Goal: Task Accomplishment & Management: Complete application form

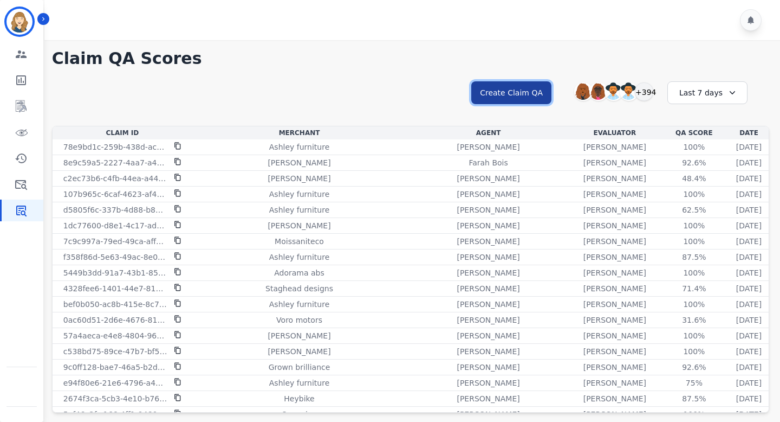
click at [539, 95] on button "Create Claim QA" at bounding box center [512, 92] width 80 height 23
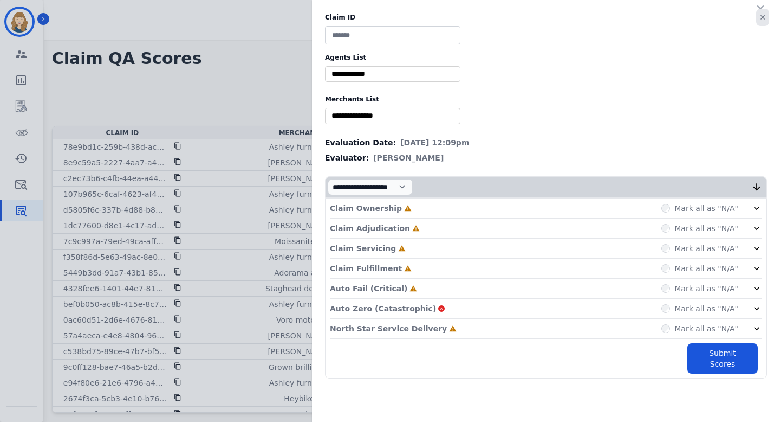
click at [764, 18] on button "✕" at bounding box center [763, 17] width 13 height 17
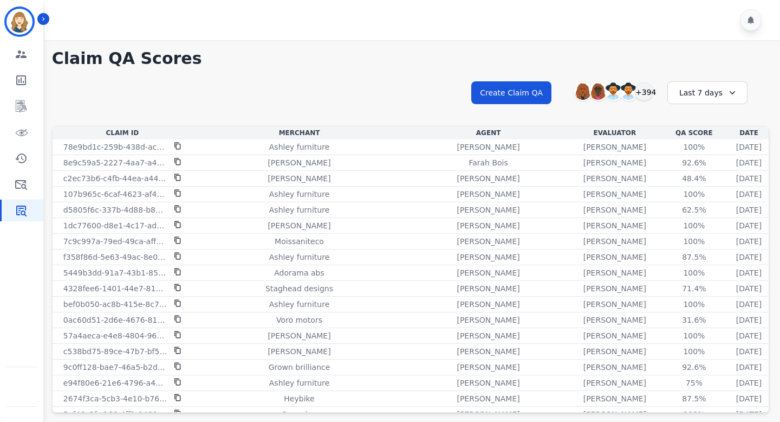
click at [266, 107] on div "**********" at bounding box center [411, 102] width 718 height 47
click at [525, 101] on button "Create Claim QA" at bounding box center [512, 92] width 80 height 23
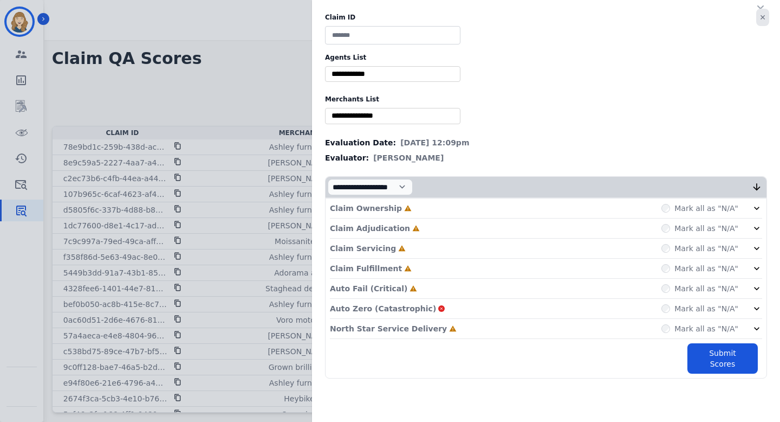
click at [768, 18] on button "✕" at bounding box center [763, 17] width 13 height 17
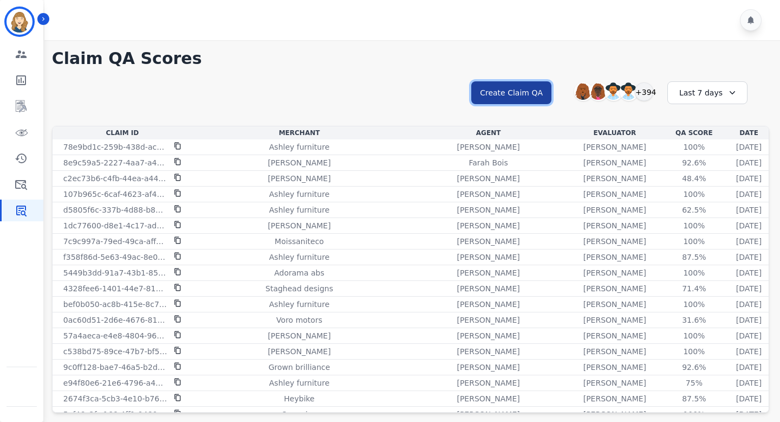
click at [501, 96] on button "Create Claim QA" at bounding box center [512, 92] width 80 height 23
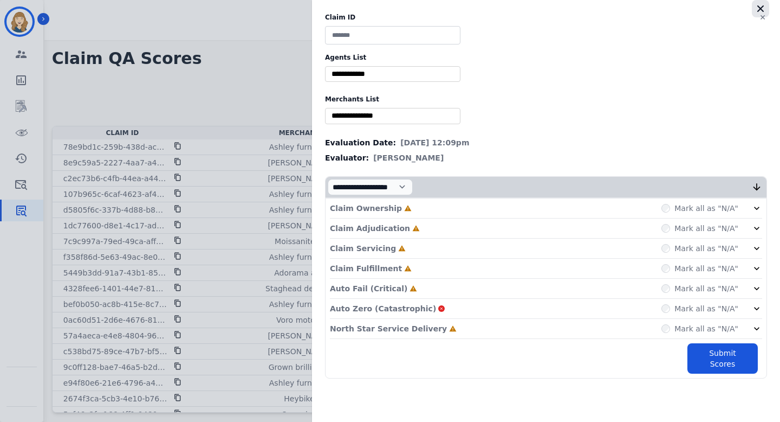
click at [761, 6] on icon "button" at bounding box center [761, 8] width 11 height 11
click at [761, 10] on button "✕" at bounding box center [763, 17] width 13 height 17
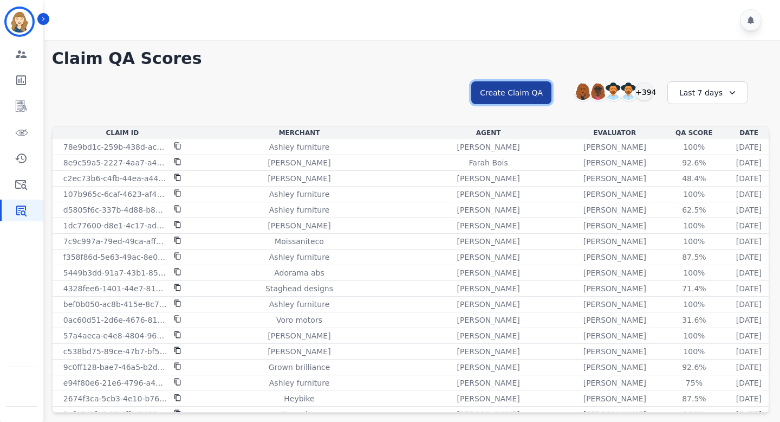
click at [539, 87] on button "Create Claim QA" at bounding box center [512, 92] width 80 height 23
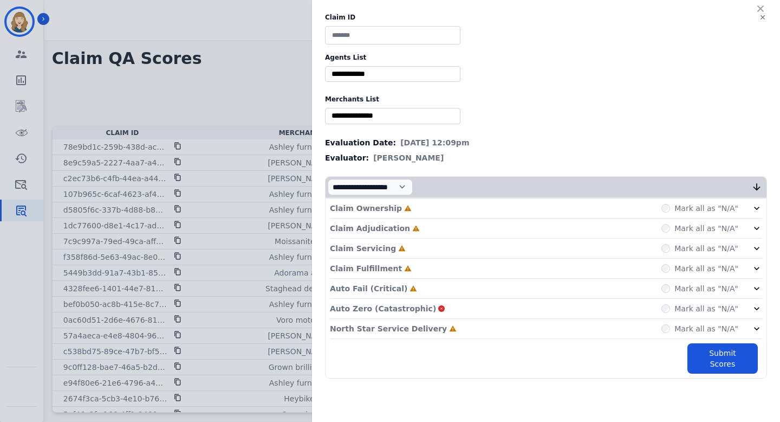
click at [180, 68] on div "✕ Claim ID Agents List ** Abigail Joseph Alayna Sims Aleah Carroll Alejandra Wo…" at bounding box center [390, 211] width 780 height 422
click at [765, 18] on button "✕" at bounding box center [763, 17] width 13 height 17
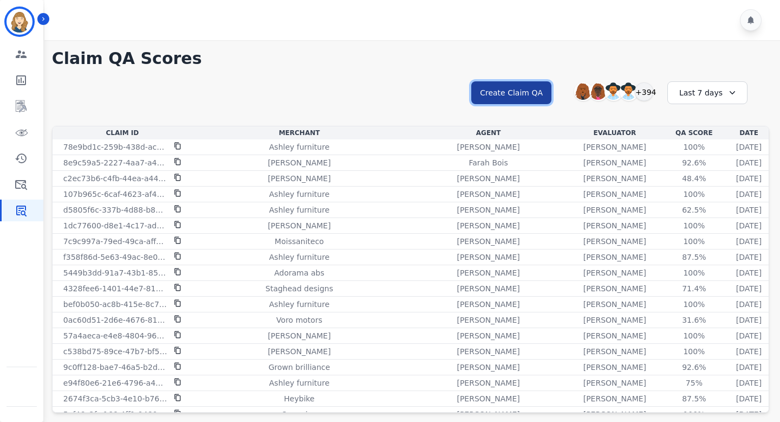
click at [517, 96] on button "Create Claim QA" at bounding box center [512, 92] width 80 height 23
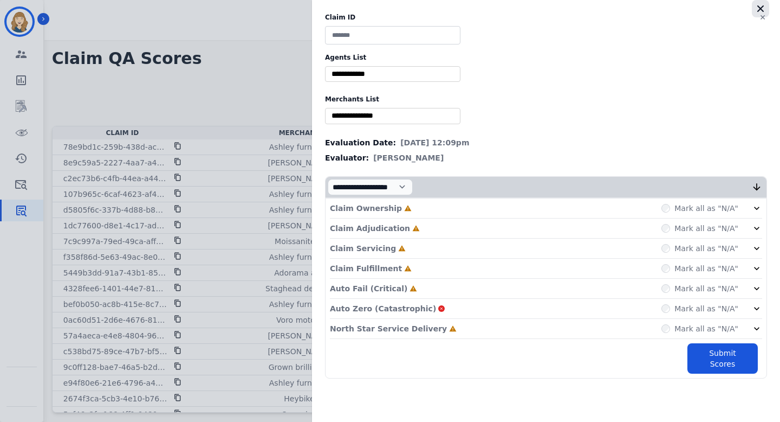
click at [760, 5] on icon "button" at bounding box center [761, 8] width 11 height 11
click at [758, 6] on icon "button" at bounding box center [761, 8] width 7 height 7
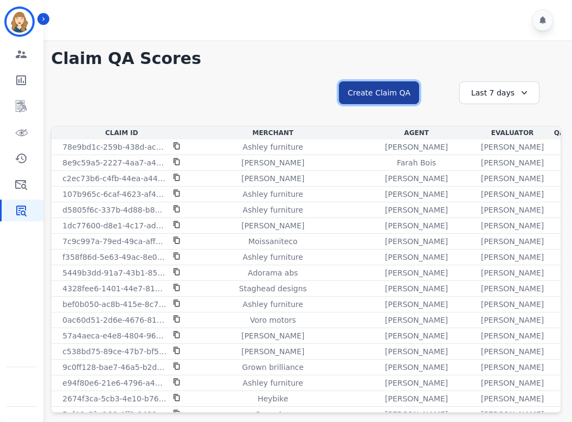
click at [380, 94] on button "Create Claim QA" at bounding box center [379, 92] width 80 height 23
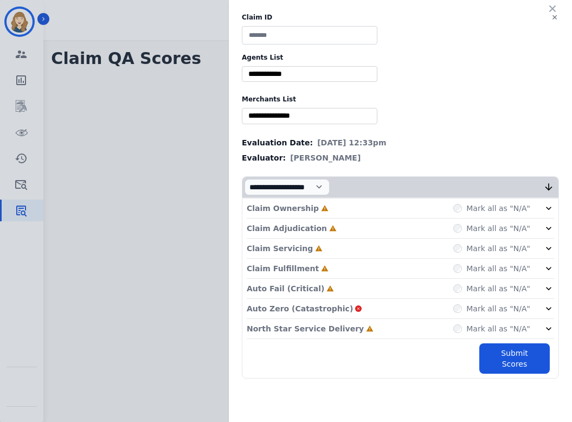
click at [167, 116] on div "✕ Claim ID Agents List ** [PERSON_NAME] [PERSON_NAME] [PERSON_NAME] [PERSON_NAM…" at bounding box center [286, 211] width 572 height 422
click at [409, 16] on button "✕" at bounding box center [554, 17] width 13 height 17
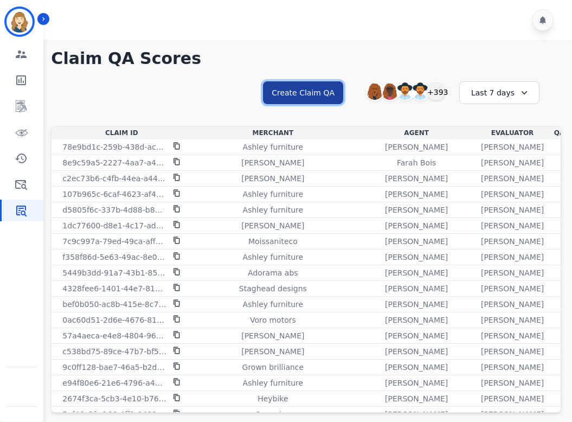
click at [319, 89] on button "Create Claim QA" at bounding box center [303, 92] width 80 height 23
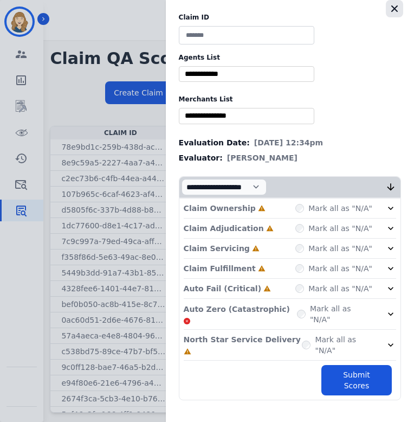
click at [395, 10] on icon "button" at bounding box center [394, 8] width 7 height 7
click at [391, 10] on icon "button" at bounding box center [394, 8] width 11 height 11
click at [396, 7] on icon "button" at bounding box center [394, 8] width 7 height 7
click at [394, 9] on icon "button" at bounding box center [394, 8] width 7 height 7
click at [396, 10] on icon "button" at bounding box center [394, 8] width 7 height 7
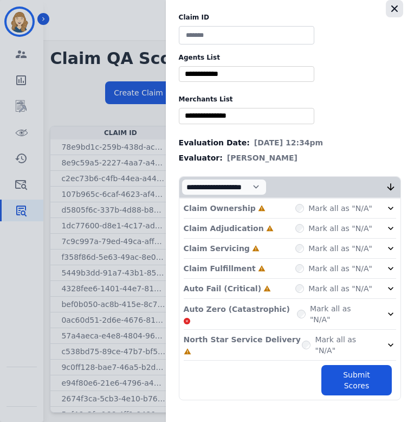
click at [394, 8] on icon "button" at bounding box center [394, 8] width 11 height 11
click at [395, 8] on icon "button" at bounding box center [394, 8] width 7 height 7
click at [393, 8] on icon "button" at bounding box center [394, 8] width 11 height 11
click at [102, 69] on div "Claim ID Agents List ** [PERSON_NAME] [PERSON_NAME] [PERSON_NAME] [PERSON_NAME]…" at bounding box center [207, 211] width 414 height 422
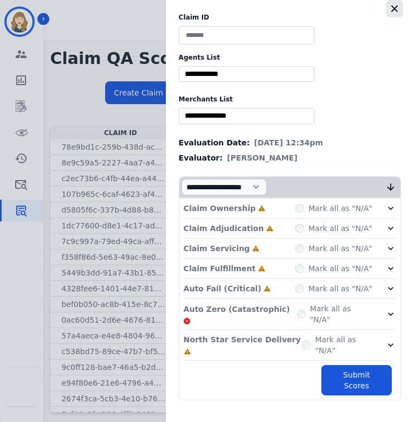
click at [397, 7] on icon "button" at bounding box center [394, 8] width 11 height 11
click at [393, 12] on icon "button" at bounding box center [394, 8] width 11 height 11
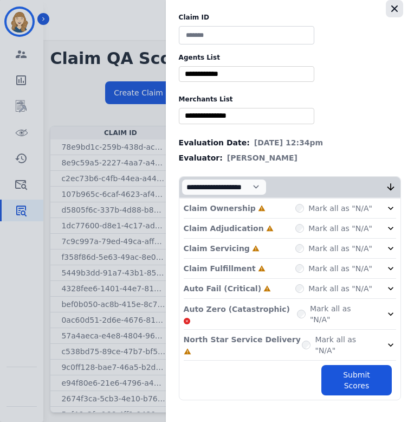
click at [393, 12] on icon "button" at bounding box center [394, 8] width 11 height 11
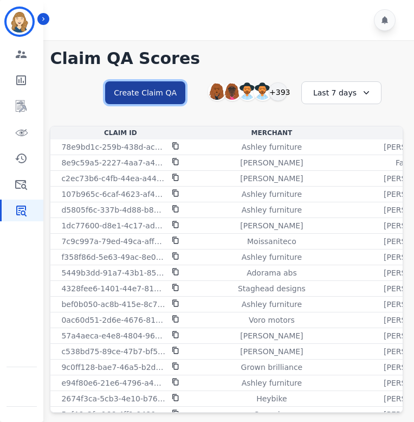
click at [174, 92] on button "Create Claim QA" at bounding box center [145, 92] width 80 height 23
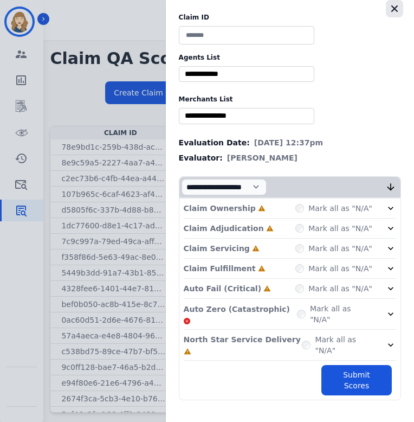
click at [396, 4] on icon "button" at bounding box center [394, 8] width 11 height 11
click at [396, 9] on icon "button" at bounding box center [394, 8] width 11 height 11
click at [391, 7] on icon "button" at bounding box center [394, 8] width 11 height 11
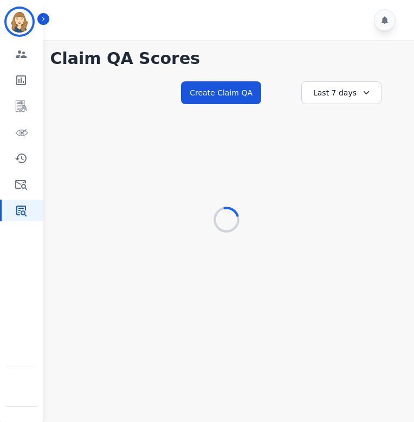
click at [129, 59] on h1 "Claim QA Scores" at bounding box center [226, 59] width 353 height 20
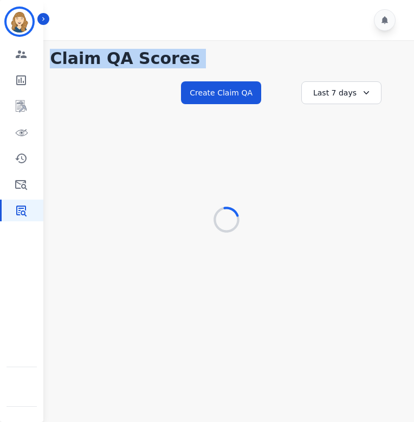
click at [129, 59] on h1 "Claim QA Scores" at bounding box center [226, 59] width 353 height 20
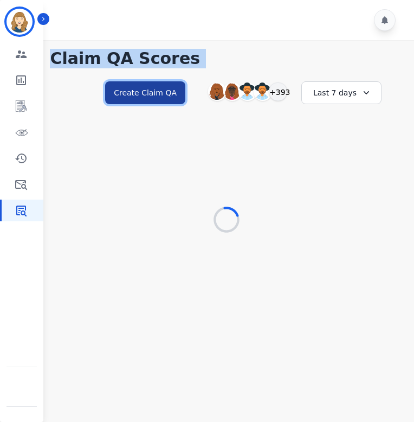
click at [144, 93] on button "Create Claim QA" at bounding box center [145, 92] width 80 height 23
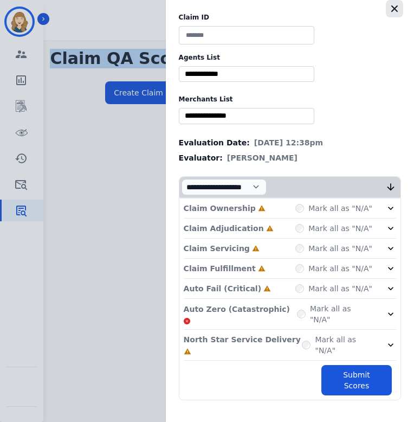
click at [397, 8] on icon "button" at bounding box center [394, 8] width 11 height 11
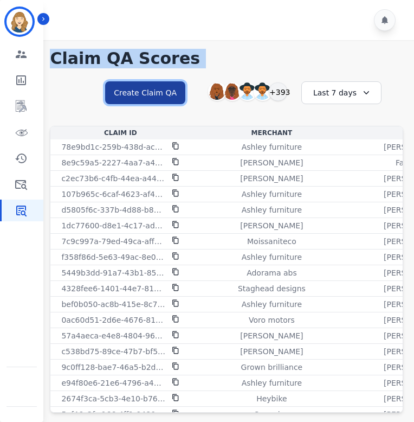
click at [156, 92] on button "Create Claim QA" at bounding box center [145, 92] width 80 height 23
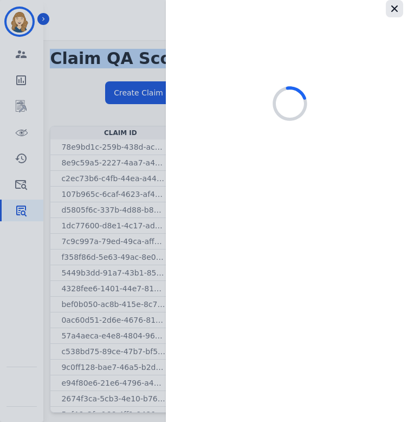
click at [395, 9] on icon "button" at bounding box center [394, 8] width 7 height 7
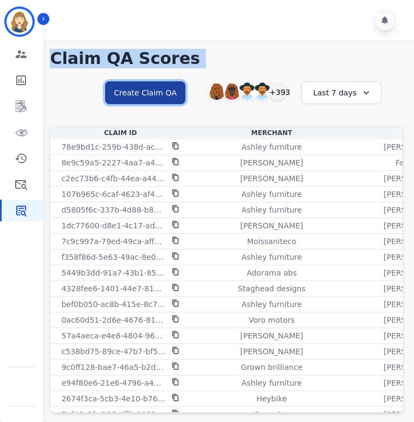
click at [148, 83] on button "Create Claim QA" at bounding box center [145, 92] width 80 height 23
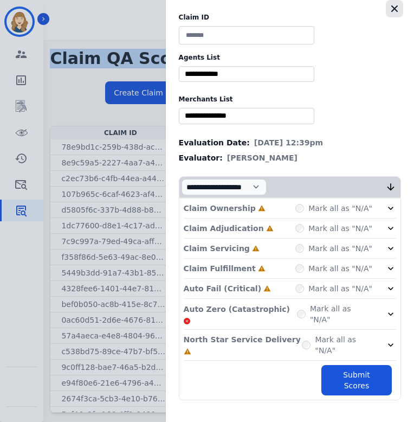
click at [397, 11] on icon "button" at bounding box center [394, 8] width 7 height 7
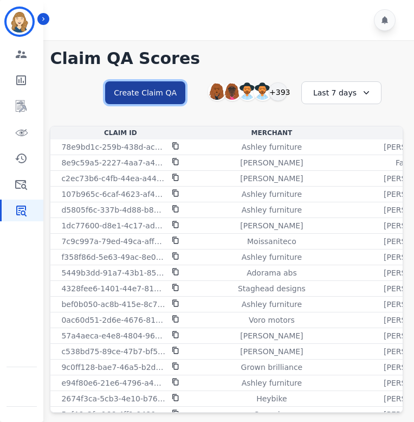
click at [147, 98] on button "Create Claim QA" at bounding box center [145, 92] width 80 height 23
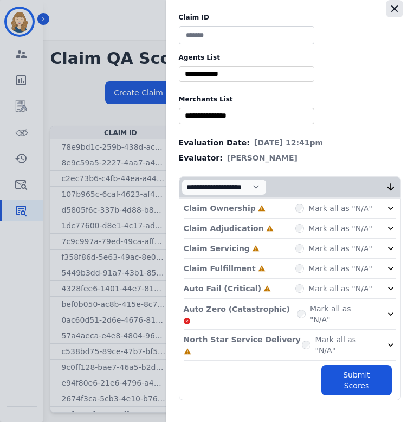
click at [395, 9] on icon "button" at bounding box center [394, 8] width 7 height 7
click at [391, 11] on icon "button" at bounding box center [394, 8] width 7 height 7
click at [393, 7] on icon "button" at bounding box center [394, 8] width 7 height 7
click at [393, 7] on icon "button" at bounding box center [394, 8] width 11 height 11
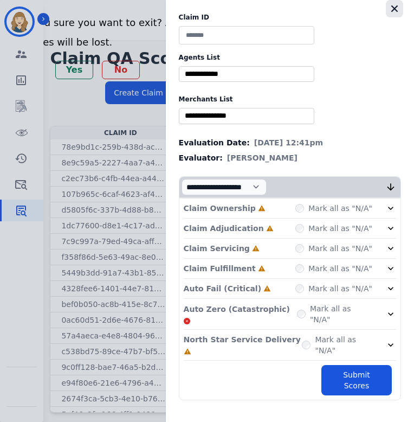
click at [391, 10] on icon "button" at bounding box center [394, 8] width 11 height 11
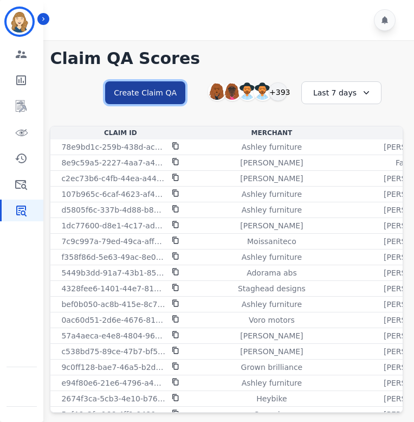
click at [170, 89] on button "Create Claim QA" at bounding box center [145, 92] width 80 height 23
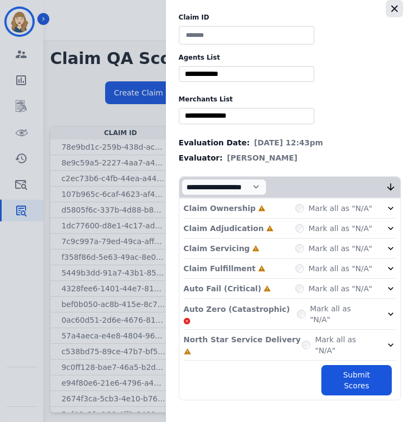
click at [398, 5] on icon "button" at bounding box center [394, 8] width 11 height 11
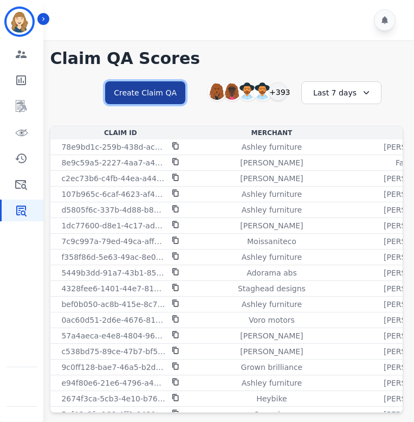
click at [165, 101] on button "Create Claim QA" at bounding box center [145, 92] width 80 height 23
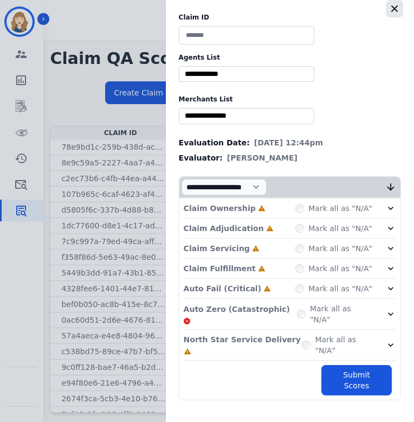
click at [393, 8] on icon "button" at bounding box center [394, 8] width 11 height 11
click at [396, 8] on icon "button" at bounding box center [394, 8] width 11 height 11
click at [396, 9] on icon "button" at bounding box center [394, 8] width 11 height 11
click at [389, 14] on button "button" at bounding box center [394, 8] width 17 height 17
click at [395, 11] on icon "button" at bounding box center [394, 8] width 11 height 11
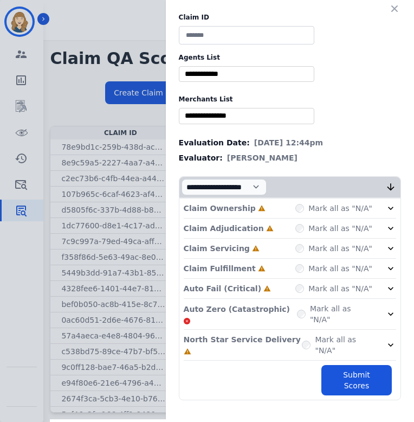
click at [132, 67] on div "Claim ID Agents List ** [PERSON_NAME] [PERSON_NAME] [PERSON_NAME] [PERSON_NAME]…" at bounding box center [207, 211] width 414 height 422
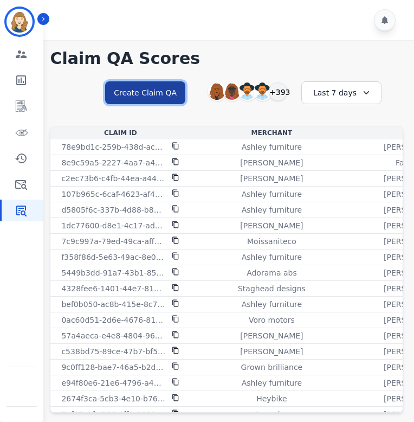
click at [154, 96] on button "Create Claim QA" at bounding box center [145, 92] width 80 height 23
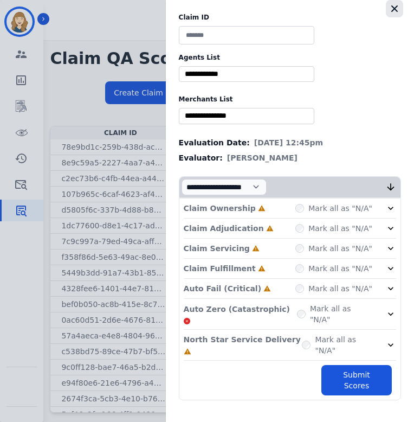
click at [392, 7] on icon "button" at bounding box center [394, 8] width 7 height 7
click at [392, 8] on icon "button" at bounding box center [394, 8] width 7 height 7
click at [395, 9] on icon "button" at bounding box center [394, 8] width 7 height 7
click at [396, 10] on icon "button" at bounding box center [394, 8] width 7 height 7
click at [395, 7] on icon "button" at bounding box center [394, 8] width 11 height 11
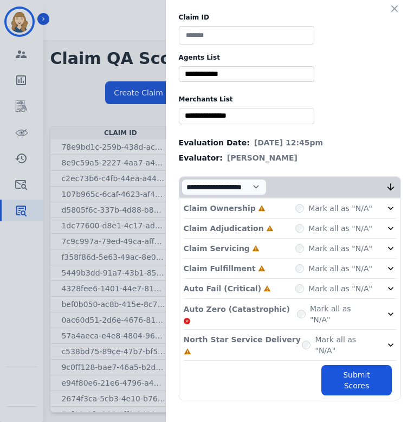
click at [59, 50] on div "Claim ID Agents List ** Abigail Joseph Alayna Sims Aleah Carroll Alejandra Wood…" at bounding box center [207, 211] width 414 height 422
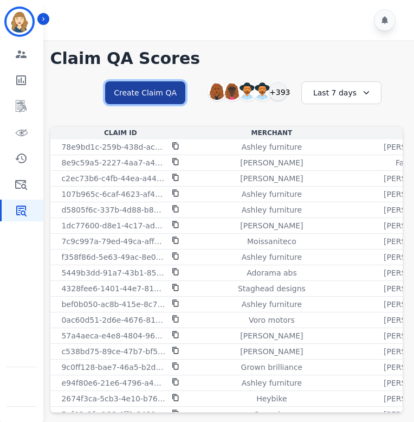
click at [161, 94] on button "Create Claim QA" at bounding box center [145, 92] width 80 height 23
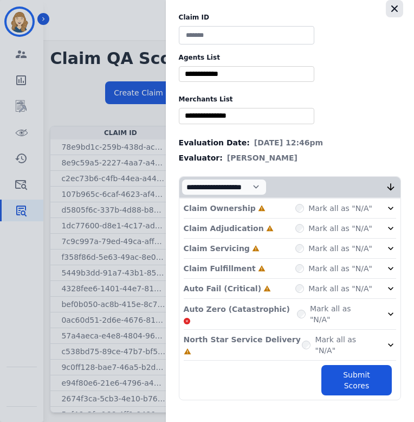
click at [399, 10] on icon "button" at bounding box center [394, 8] width 11 height 11
click at [396, 10] on icon "button" at bounding box center [394, 8] width 7 height 7
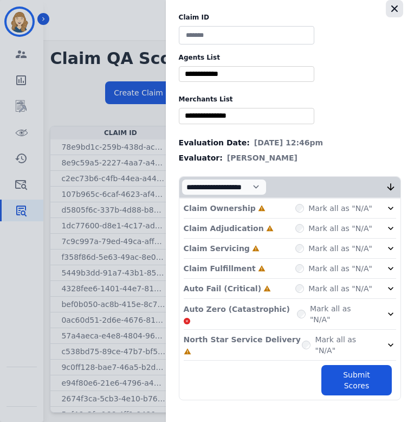
click at [396, 10] on icon "button" at bounding box center [394, 8] width 7 height 7
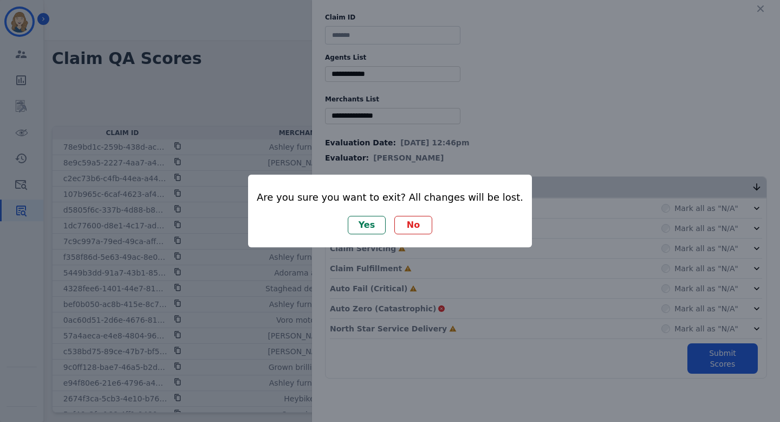
click at [367, 223] on button "Yes" at bounding box center [367, 225] width 38 height 18
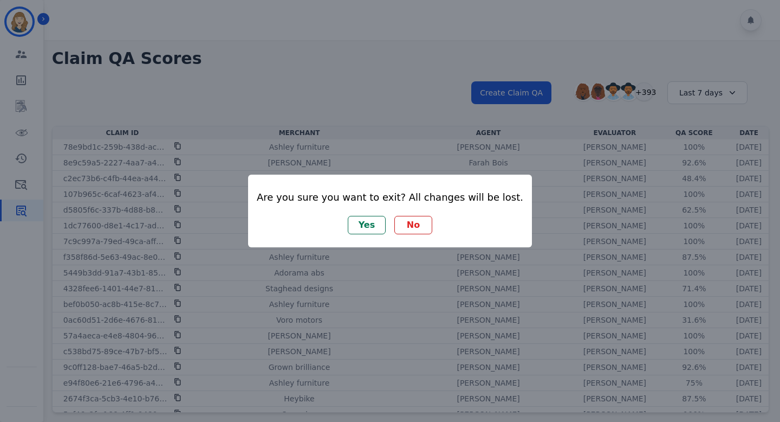
click at [413, 224] on button "No" at bounding box center [414, 225] width 38 height 18
click at [360, 223] on button "Yes" at bounding box center [367, 225] width 38 height 18
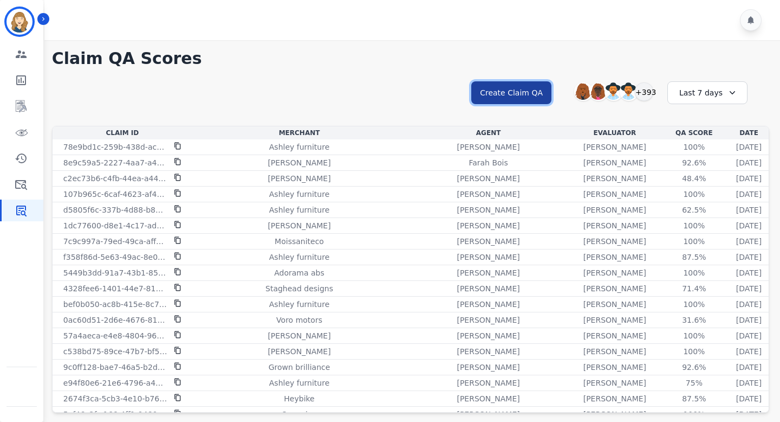
click at [512, 100] on button "Create Claim QA" at bounding box center [512, 92] width 80 height 23
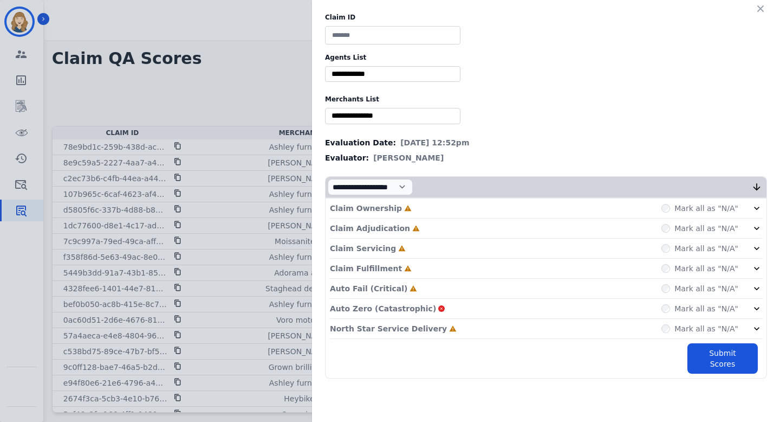
click at [256, 93] on div "Claim ID Agents List ** Abigail Joseph Alayna Sims Aleah Carroll Alejandra Wood…" at bounding box center [390, 211] width 780 height 422
click at [759, 11] on icon "button" at bounding box center [761, 8] width 11 height 11
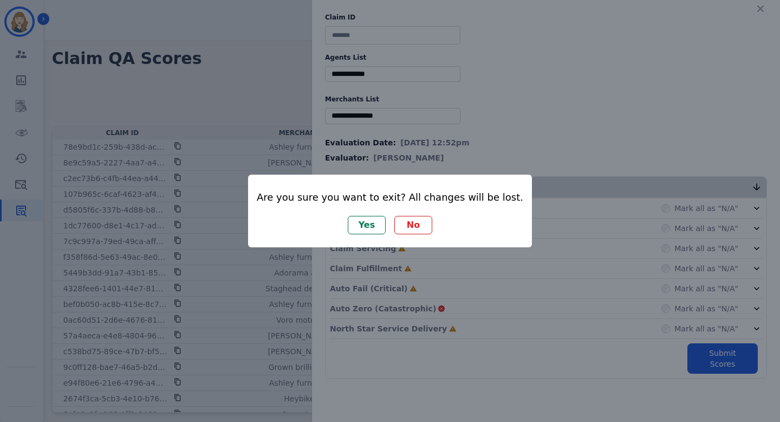
click at [585, 131] on div "Are you sure you want to exit? All changes will be lost. Yes No" at bounding box center [390, 211] width 780 height 422
click at [225, 173] on div "Are you sure you want to exit? All changes will be lost. Yes No" at bounding box center [390, 211] width 780 height 422
click at [193, 195] on div "Are you sure you want to exit? All changes will be lost. Yes No" at bounding box center [390, 211] width 780 height 422
click at [229, 321] on div "Are you sure you want to exit? All changes will be lost. Yes No" at bounding box center [390, 211] width 780 height 422
click at [454, 273] on div "Are you sure you want to exit? All changes will be lost. Yes No" at bounding box center [390, 211] width 780 height 422
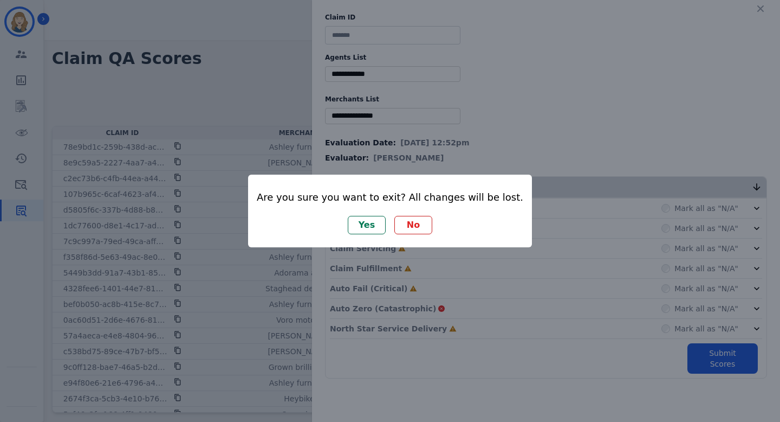
drag, startPoint x: 477, startPoint y: 115, endPoint x: 404, endPoint y: 122, distance: 73.5
click at [472, 115] on div "Are you sure you want to exit? All changes will be lost. Yes No" at bounding box center [390, 211] width 780 height 422
click at [344, 127] on div "Are you sure you want to exit? All changes will be lost. Yes No" at bounding box center [390, 211] width 780 height 422
click at [315, 193] on h2 "Are you sure you want to exit? All changes will be lost." at bounding box center [390, 198] width 267 height 20
click at [315, 194] on h2 "Are you sure you want to exit? All changes will be lost." at bounding box center [390, 198] width 267 height 20
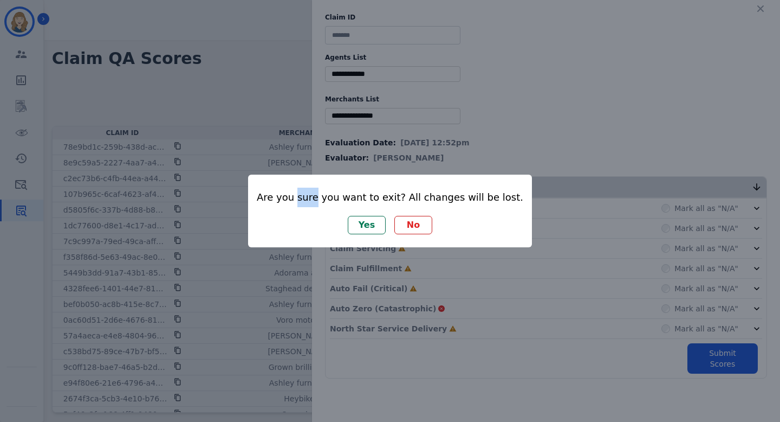
click at [426, 226] on button "No" at bounding box center [414, 225] width 38 height 18
click at [373, 223] on button "Yes" at bounding box center [367, 225] width 38 height 18
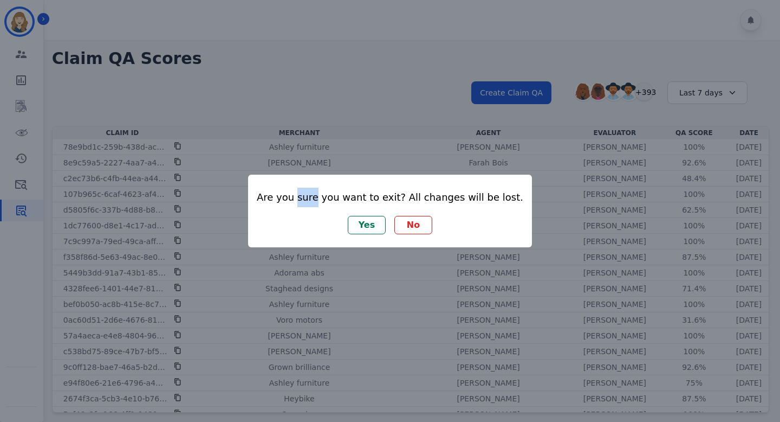
click at [371, 223] on button "Yes" at bounding box center [367, 225] width 38 height 18
click at [415, 104] on div "Are you sure you want to exit? All changes will be lost. Yes No" at bounding box center [390, 211] width 780 height 422
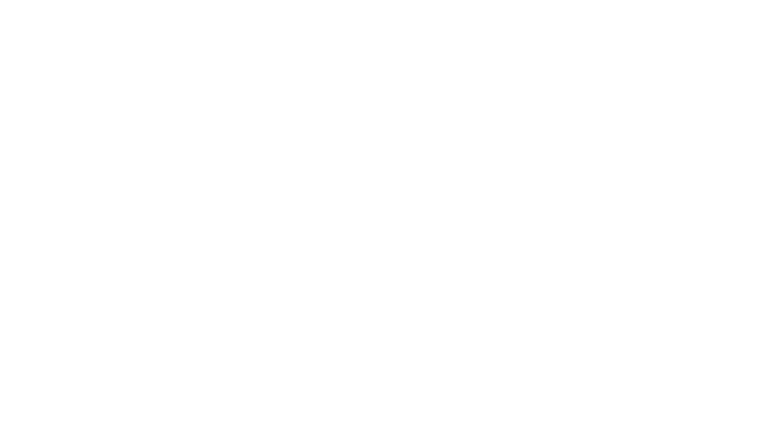
click at [234, 0] on html at bounding box center [390, 0] width 780 height 0
